Goal: Find specific page/section: Find specific page/section

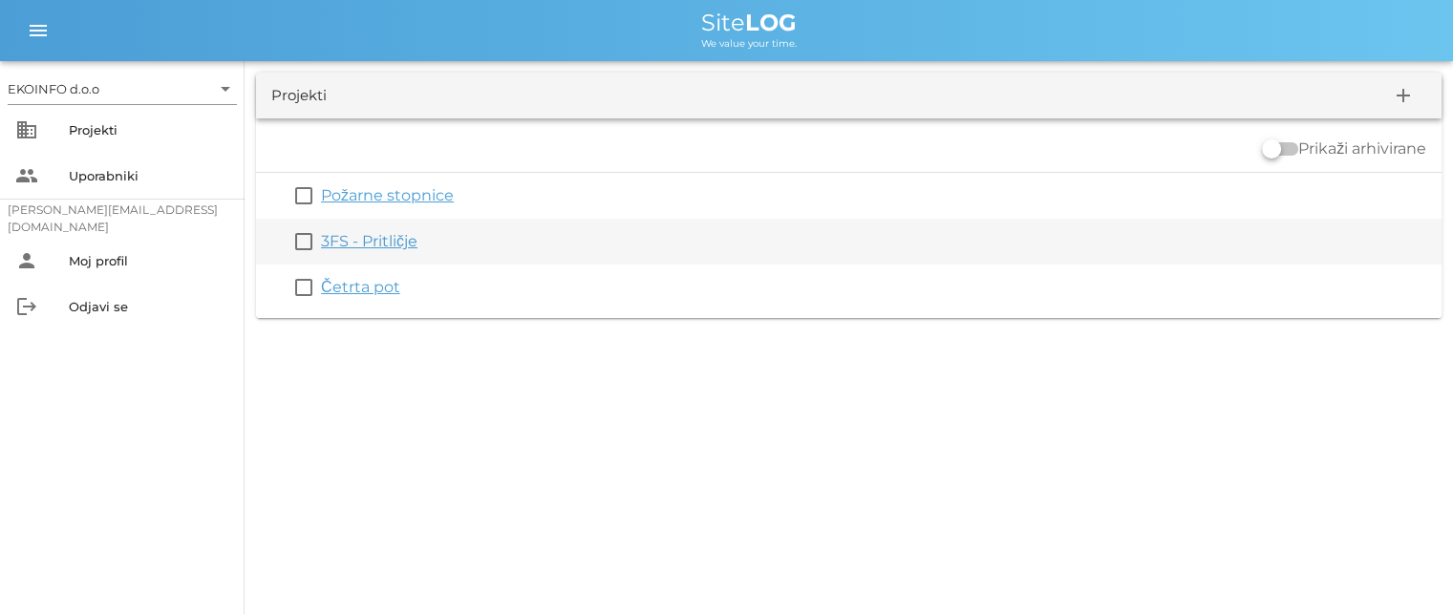
click at [343, 249] on link "3FS - Pritličje" at bounding box center [369, 241] width 96 height 18
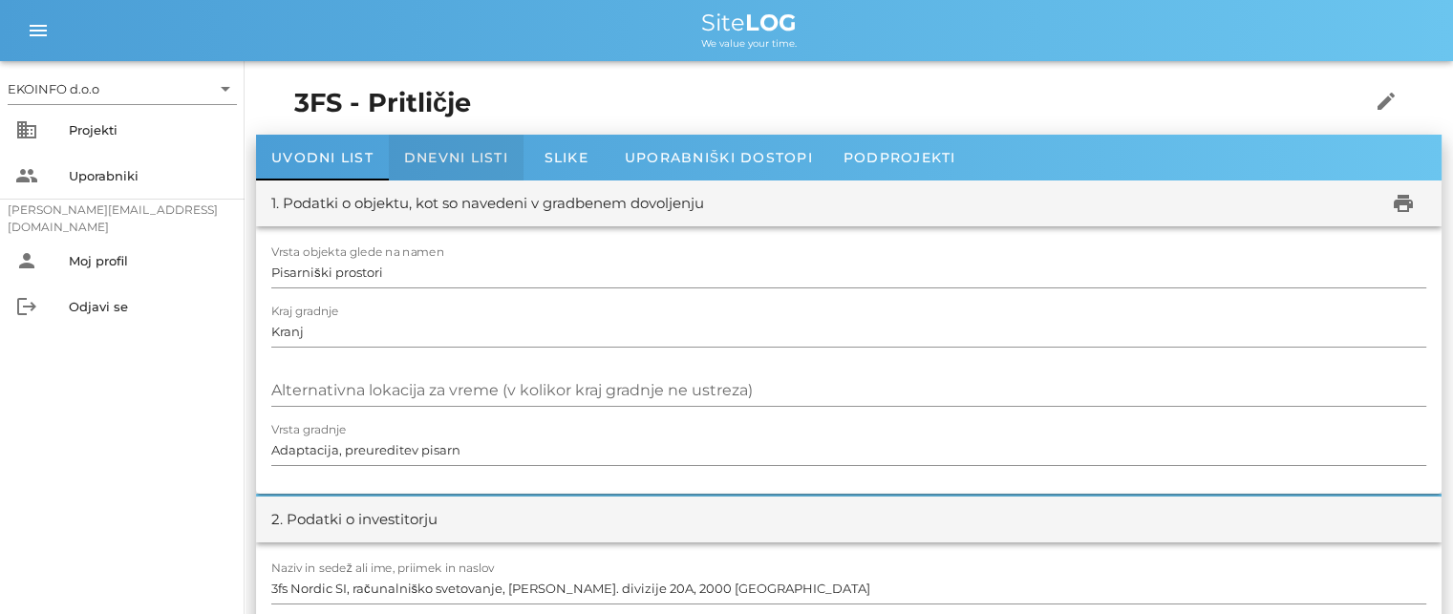
click at [455, 159] on span "Dnevni listi" at bounding box center [456, 157] width 104 height 17
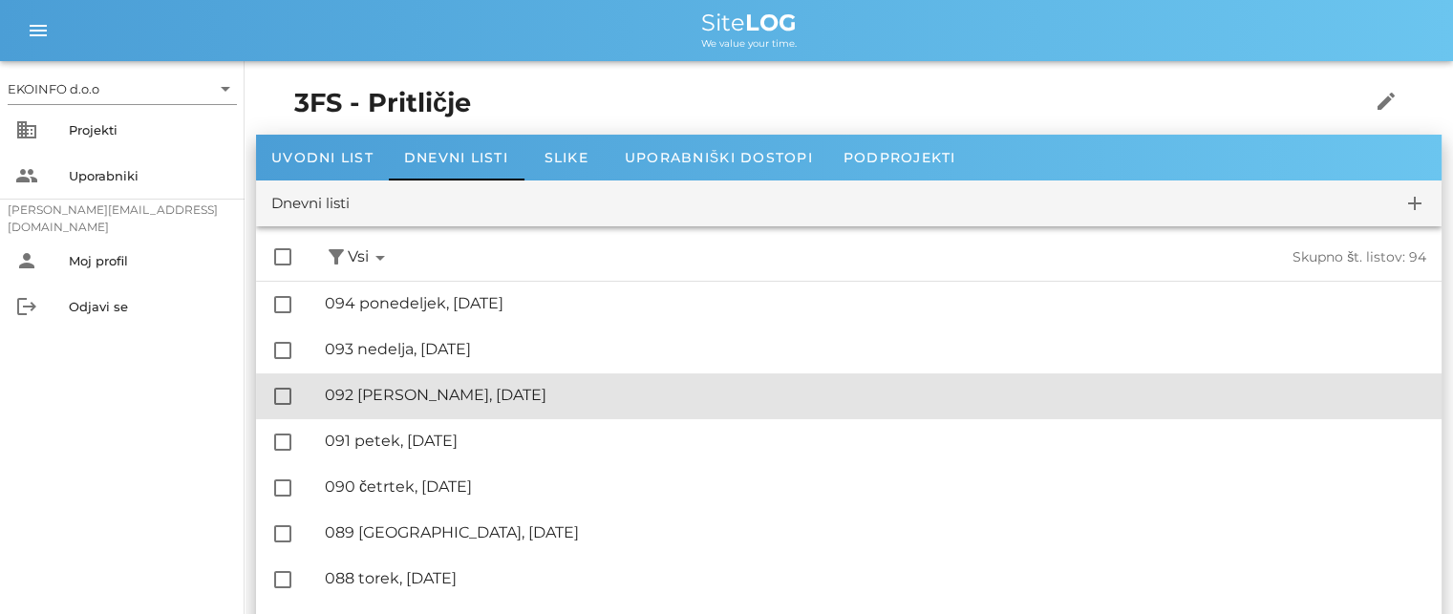
click at [426, 392] on div "🔏 092 [PERSON_NAME], [DATE]" at bounding box center [875, 395] width 1101 height 18
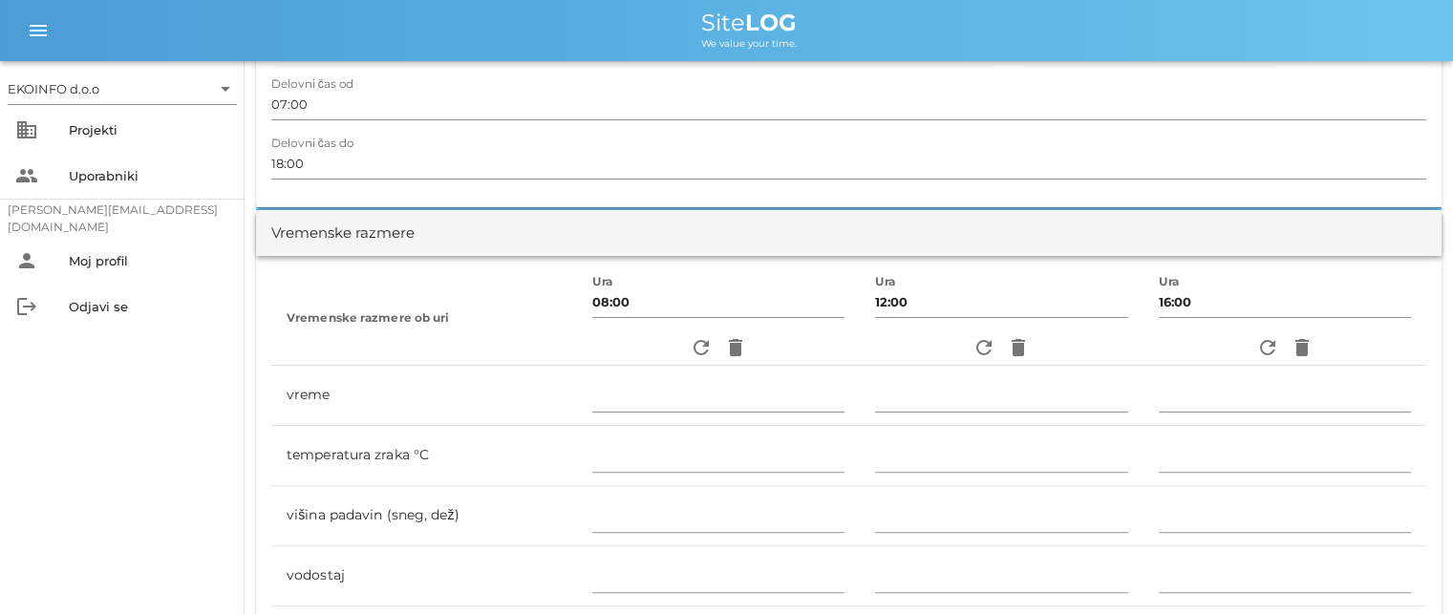
scroll to position [382, 0]
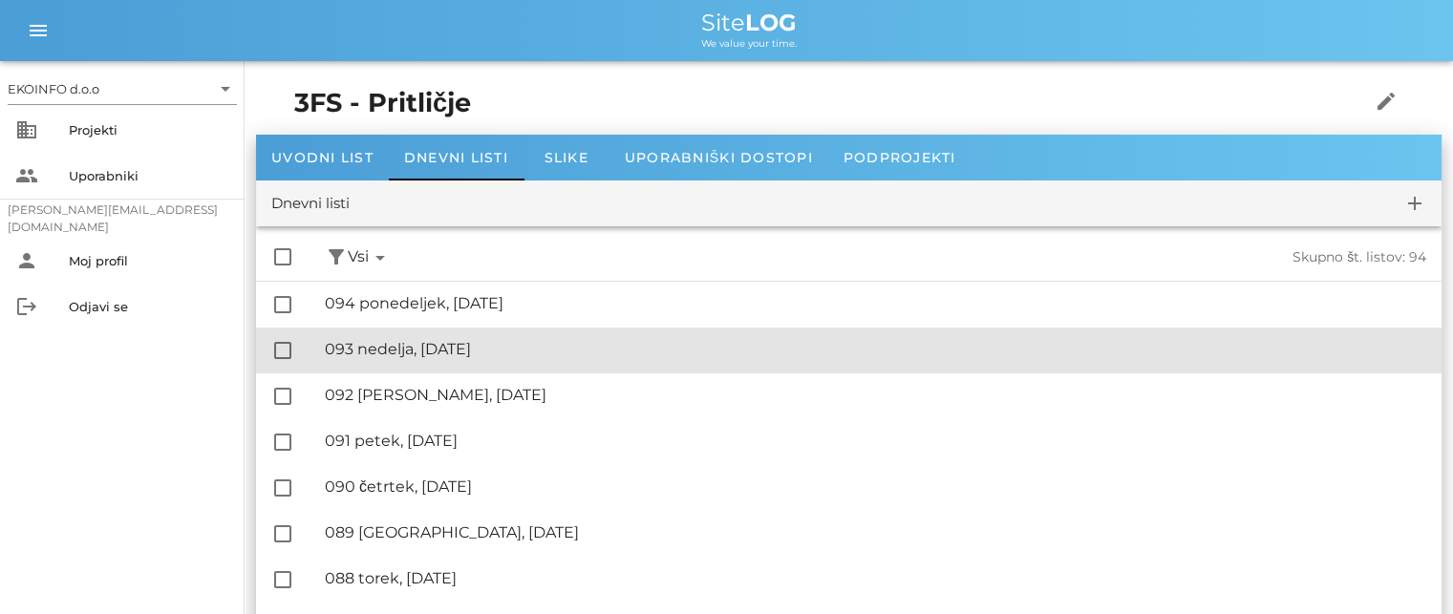
click at [437, 350] on div "🔏 093 nedelja, [DATE]" at bounding box center [875, 349] width 1101 height 18
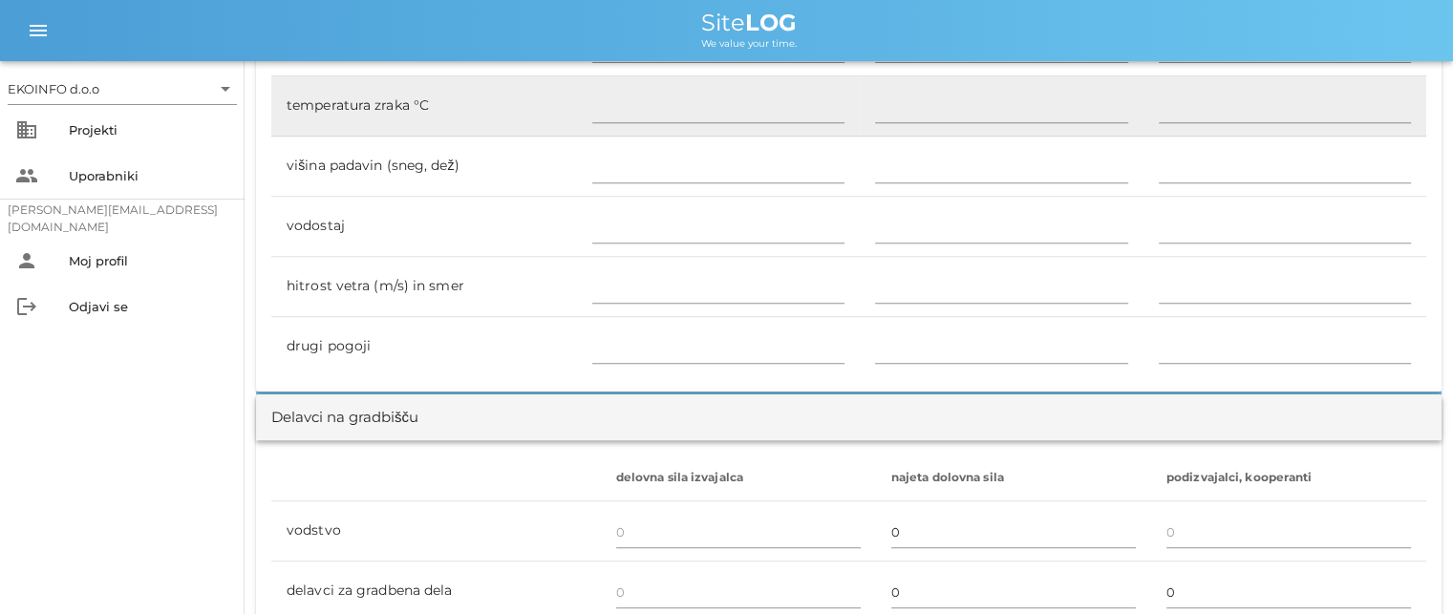
scroll to position [764, 0]
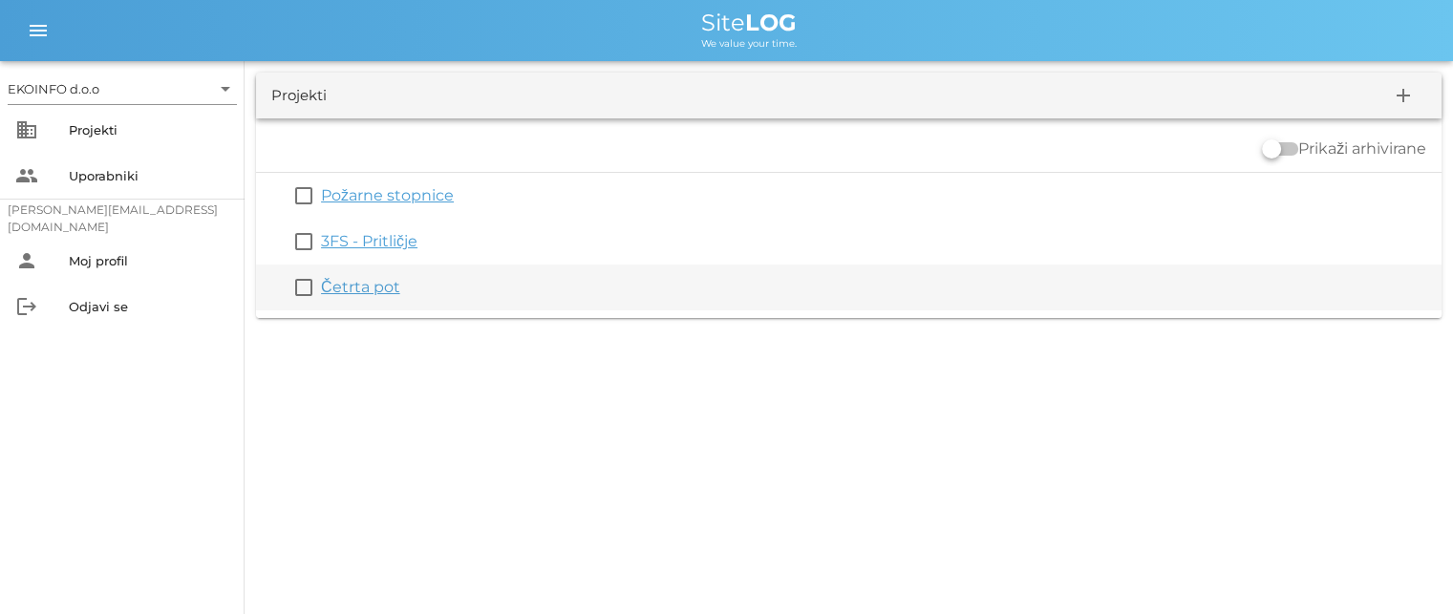
click at [356, 285] on link "Četrta pot" at bounding box center [360, 287] width 79 height 18
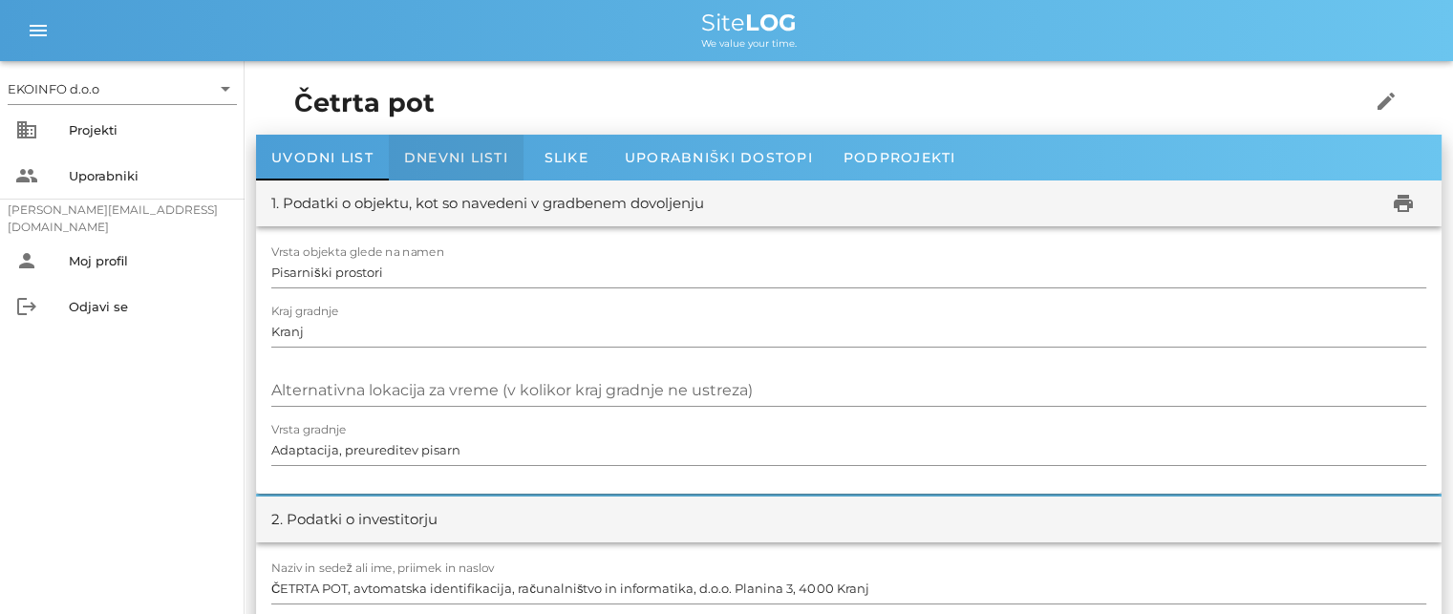
click at [437, 161] on span "Dnevni listi" at bounding box center [456, 157] width 104 height 17
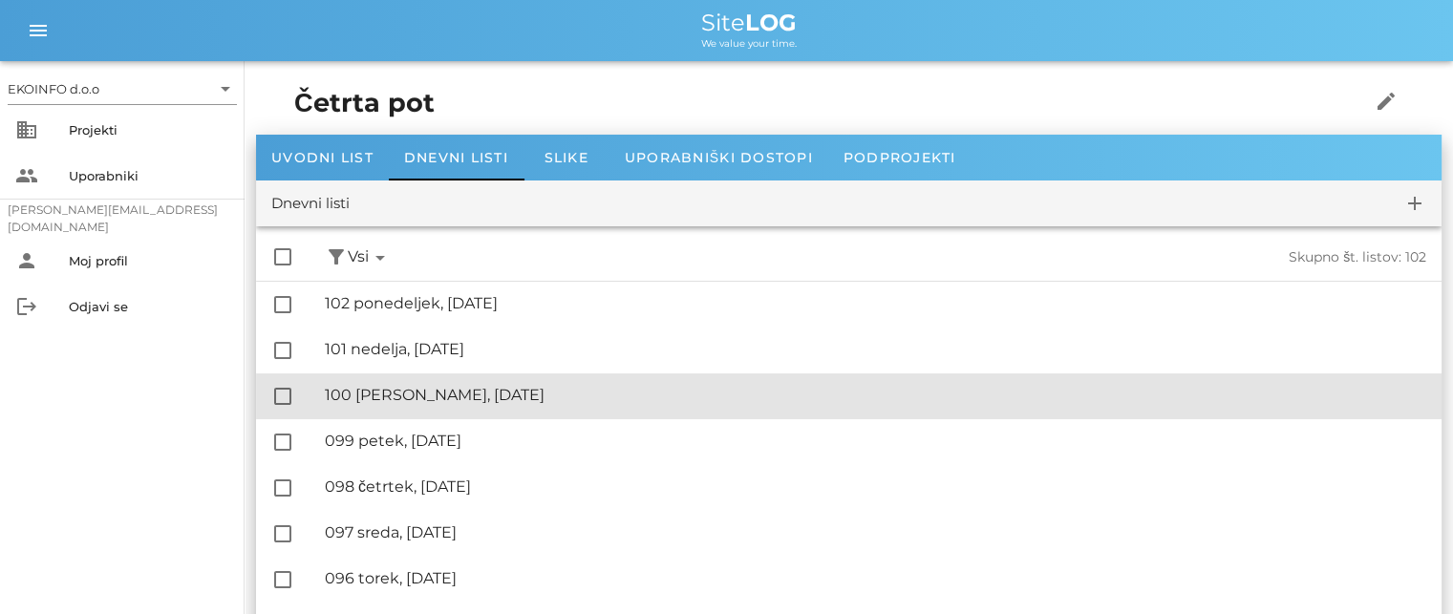
click at [428, 401] on div "🔏 100 [PERSON_NAME], [DATE]" at bounding box center [875, 395] width 1101 height 18
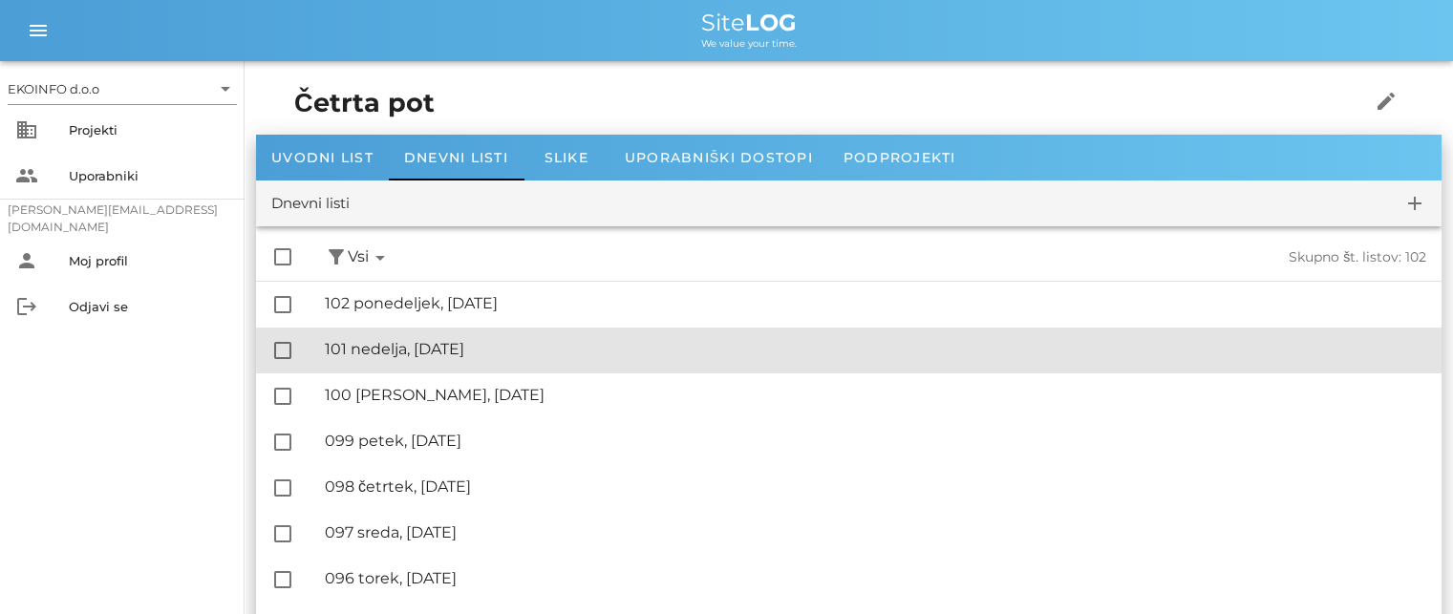
click at [405, 351] on div "🔏 101 nedelja, [DATE]" at bounding box center [875, 349] width 1101 height 18
